Goal: Task Accomplishment & Management: Manage account settings

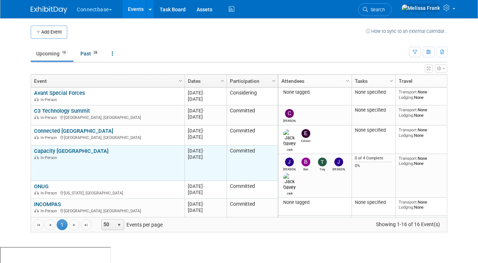
click at [63, 152] on link "Capacity [GEOGRAPHIC_DATA]" at bounding box center [71, 151] width 75 height 7
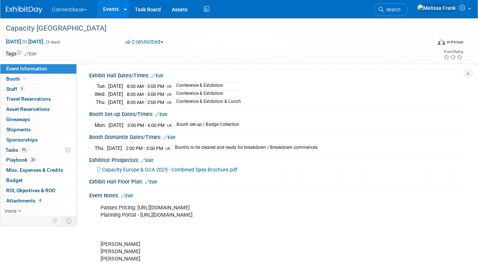
scroll to position [87, 0]
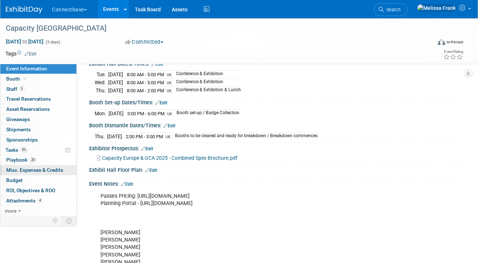
click at [42, 171] on span "Misc. Expenses & Credits 0" at bounding box center [34, 170] width 57 height 6
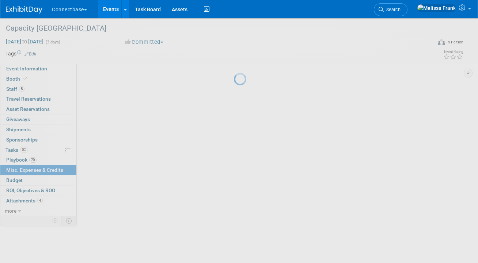
scroll to position [0, 0]
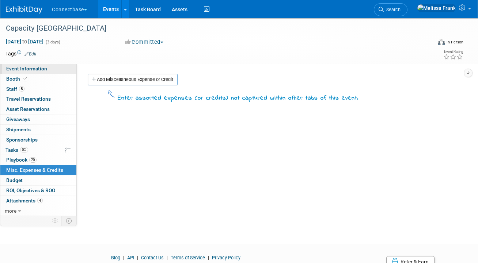
click at [37, 71] on span "Event Information" at bounding box center [26, 69] width 41 height 6
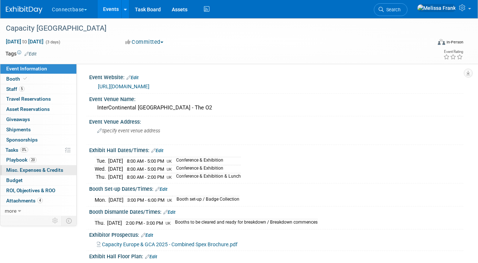
click at [50, 168] on span "Misc. Expenses & Credits 0" at bounding box center [34, 170] width 57 height 6
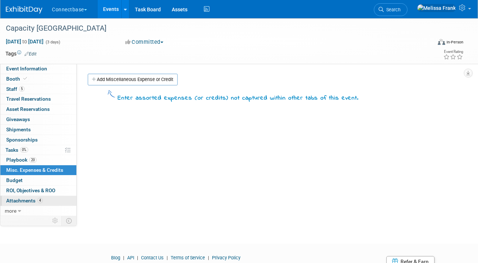
click at [47, 198] on link "4 Attachments 4" at bounding box center [38, 201] width 76 height 10
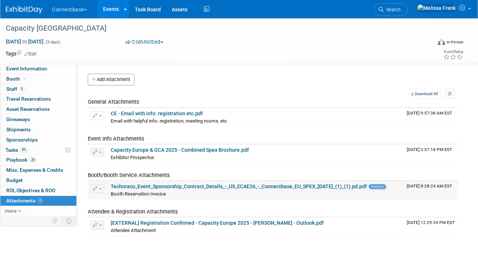
click at [221, 187] on link "Techoraco_Event_Sponsorship_Contract_Details_-_US_ECAE26_-_Connectbase_EU_SPEX_…" at bounding box center [239, 187] width 256 height 6
click at [39, 170] on span "Misc. Expenses & Credits 0" at bounding box center [34, 170] width 57 height 6
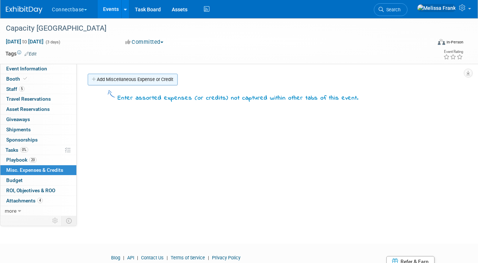
click at [122, 79] on link "Add Miscellaneous Expense or Credit" at bounding box center [133, 80] width 90 height 12
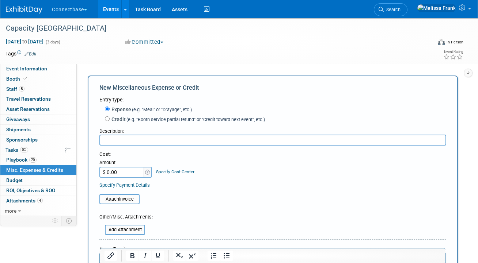
click at [118, 172] on input "$ 0.00" at bounding box center [122, 172] width 46 height 11
paste input "24,821.93"
type input "$ 24,821.93"
click at [116, 143] on input "text" at bounding box center [272, 140] width 347 height 11
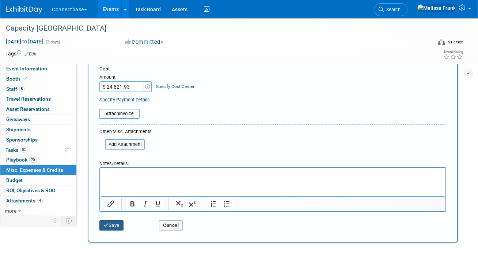
type input "Meeting Room"
click at [114, 226] on button "Save" at bounding box center [111, 226] width 24 height 10
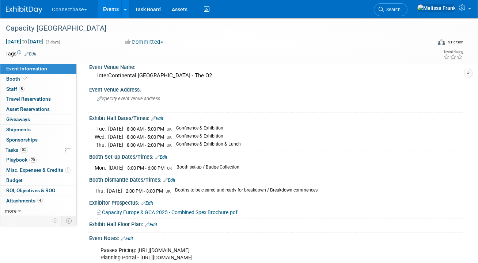
scroll to position [69, 0]
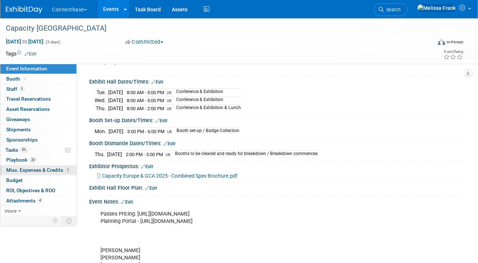
click at [35, 170] on span "Misc. Expenses & Credits 1" at bounding box center [38, 170] width 64 height 6
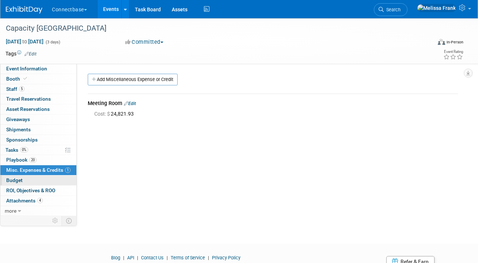
click at [31, 180] on link "Budget" at bounding box center [38, 181] width 76 height 10
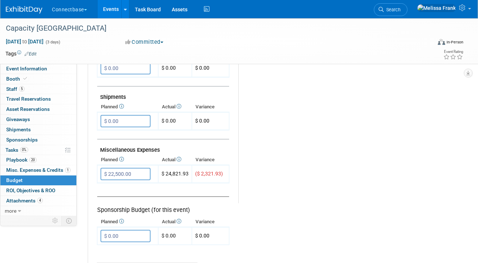
scroll to position [387, 0]
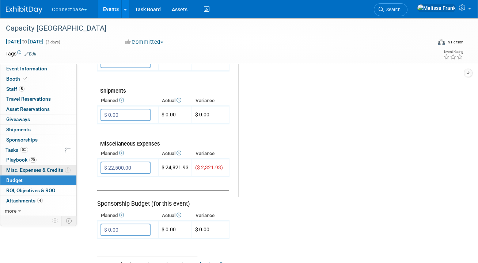
click at [37, 168] on span "Misc. Expenses & Credits 1" at bounding box center [38, 170] width 64 height 6
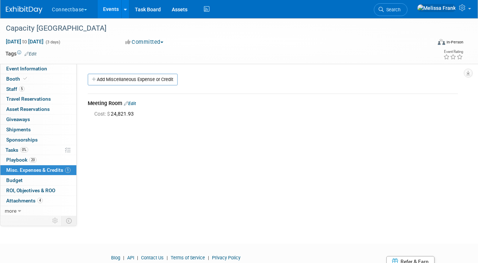
click at [133, 105] on link "Edit" at bounding box center [130, 103] width 12 height 5
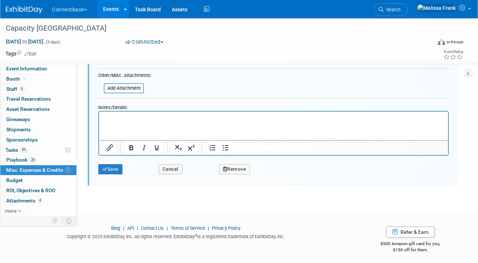
scroll to position [150, 0]
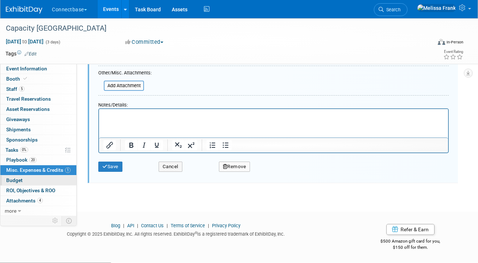
click at [43, 180] on link "Budget" at bounding box center [38, 181] width 76 height 10
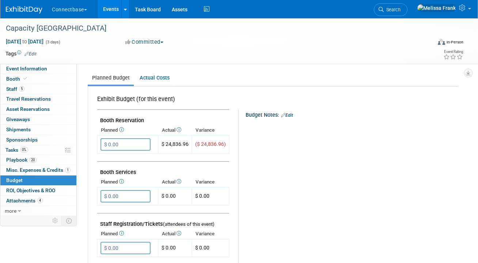
scroll to position [88, 0]
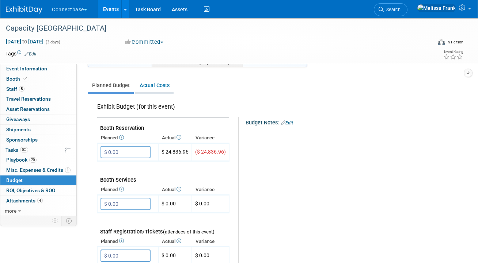
click at [157, 87] on link "Actual Costs" at bounding box center [154, 86] width 38 height 14
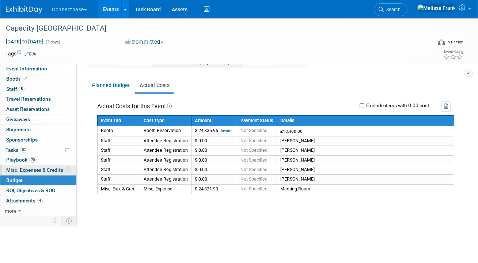
click at [33, 171] on span "Misc. Expenses & Credits 1" at bounding box center [38, 170] width 64 height 6
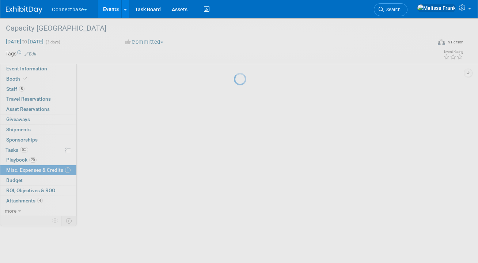
scroll to position [0, 0]
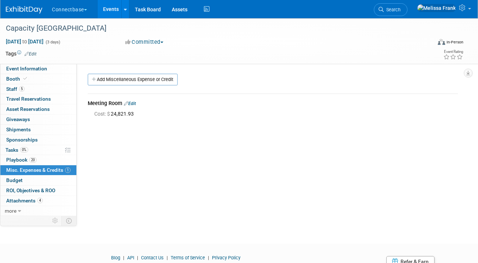
click at [134, 102] on link "Edit" at bounding box center [130, 103] width 12 height 5
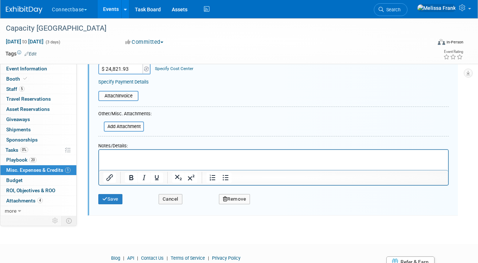
scroll to position [150, 0]
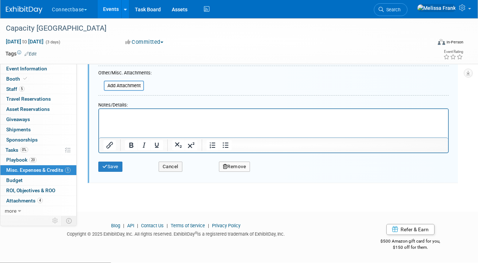
click at [238, 169] on button "Remove" at bounding box center [234, 167] width 31 height 10
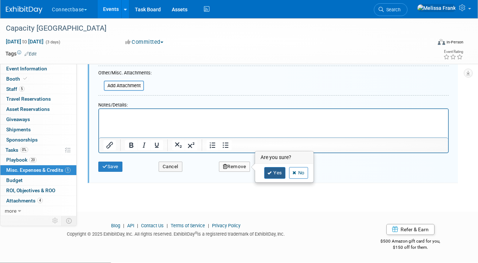
click at [277, 173] on link "Yes" at bounding box center [274, 173] width 21 height 12
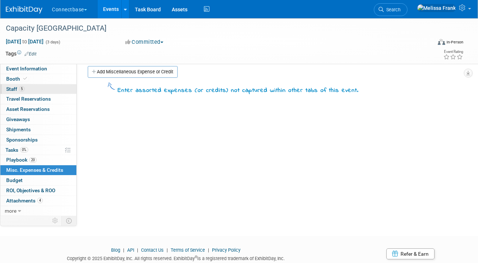
scroll to position [0, 0]
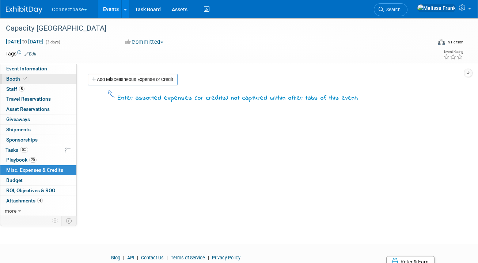
click at [39, 80] on link "Booth" at bounding box center [38, 79] width 76 height 10
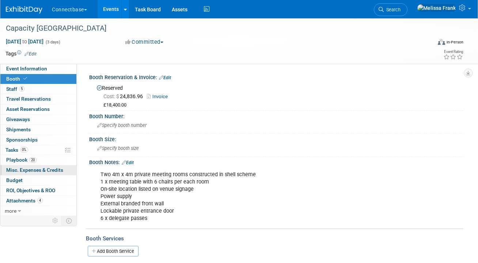
click at [38, 169] on span "Misc. Expenses & Credits 1" at bounding box center [34, 170] width 57 height 6
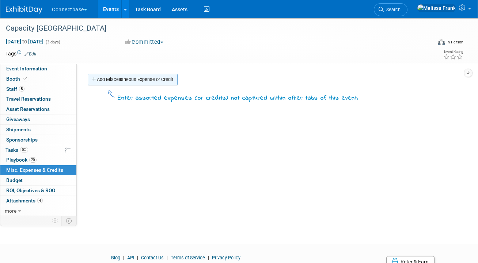
click at [133, 79] on link "Add Miscellaneous Expense or Credit" at bounding box center [133, 80] width 90 height 12
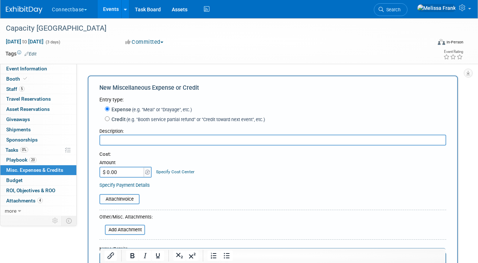
click at [114, 122] on label "Credit (e.g. "Booth service partial refund" or "Credit toward next event", etc.)" at bounding box center [187, 119] width 155 height 7
click at [110, 121] on input "Credit (e.g. "Booth service partial refund" or "Credit toward next event", etc.)" at bounding box center [107, 119] width 5 height 5
radio input "true"
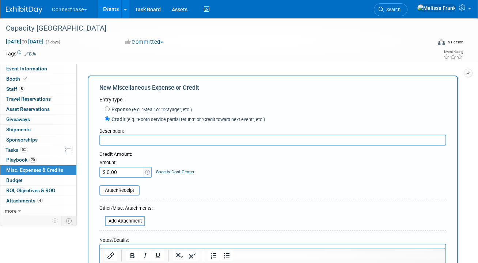
click at [114, 140] on input "text" at bounding box center [272, 140] width 347 height 11
type input "C"
click at [148, 143] on input "European Council meeting" at bounding box center [272, 140] width 347 height 11
type input "European Council Meeting"
click at [114, 176] on input "$ 0.00" at bounding box center [122, 172] width 46 height 11
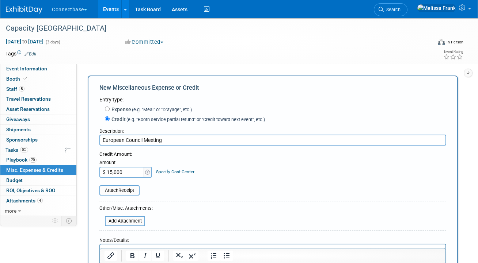
type input "$ 15,000.00"
click at [295, 153] on div "Credit Amount:" at bounding box center [272, 154] width 347 height 7
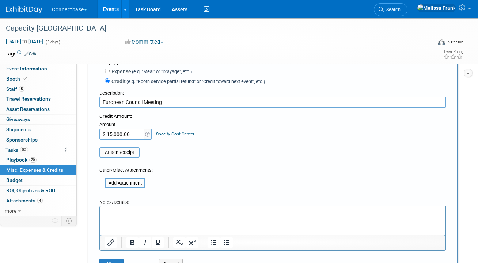
scroll to position [82, 0]
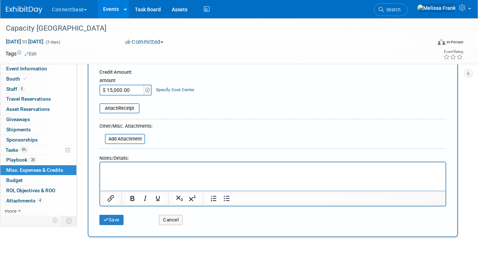
click at [116, 172] on html at bounding box center [272, 167] width 345 height 10
click at [110, 220] on button "Save" at bounding box center [111, 220] width 24 height 10
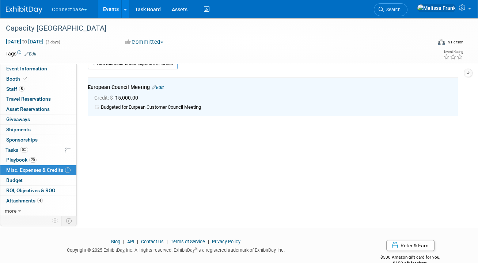
scroll to position [0, 0]
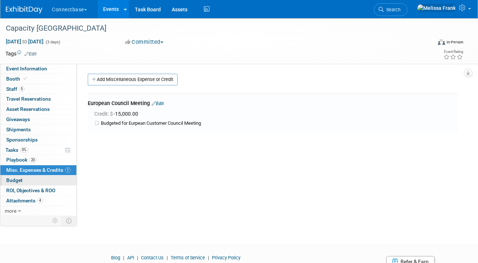
click at [41, 180] on link "Budget" at bounding box center [38, 181] width 76 height 10
